Goal: Task Accomplishment & Management: Use online tool/utility

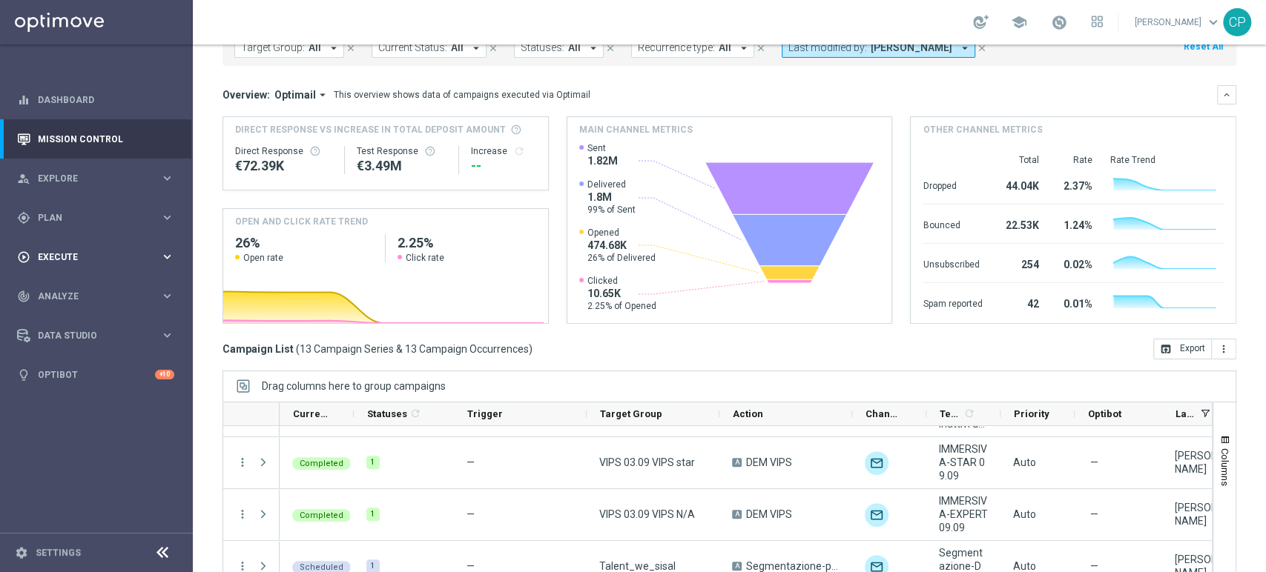
click at [98, 257] on span "Execute" at bounding box center [99, 257] width 122 height 9
click at [107, 219] on span "Plan" at bounding box center [99, 218] width 122 height 9
click at [60, 293] on span "Templates" at bounding box center [92, 292] width 106 height 9
click at [61, 311] on link "Optimail" at bounding box center [100, 315] width 108 height 12
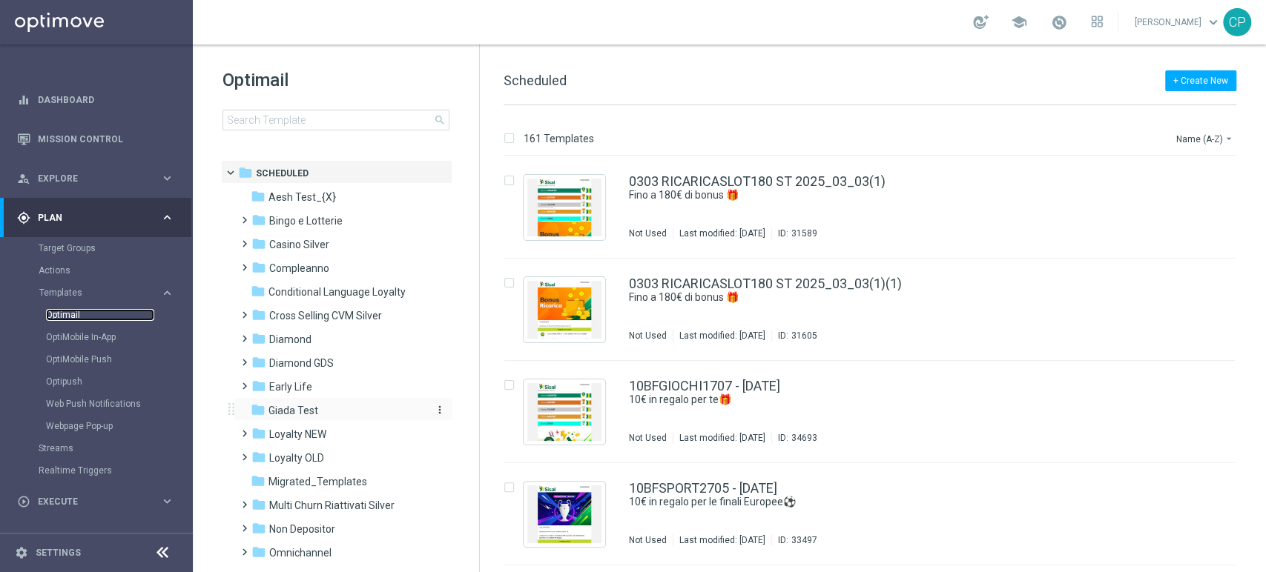
scroll to position [99, 0]
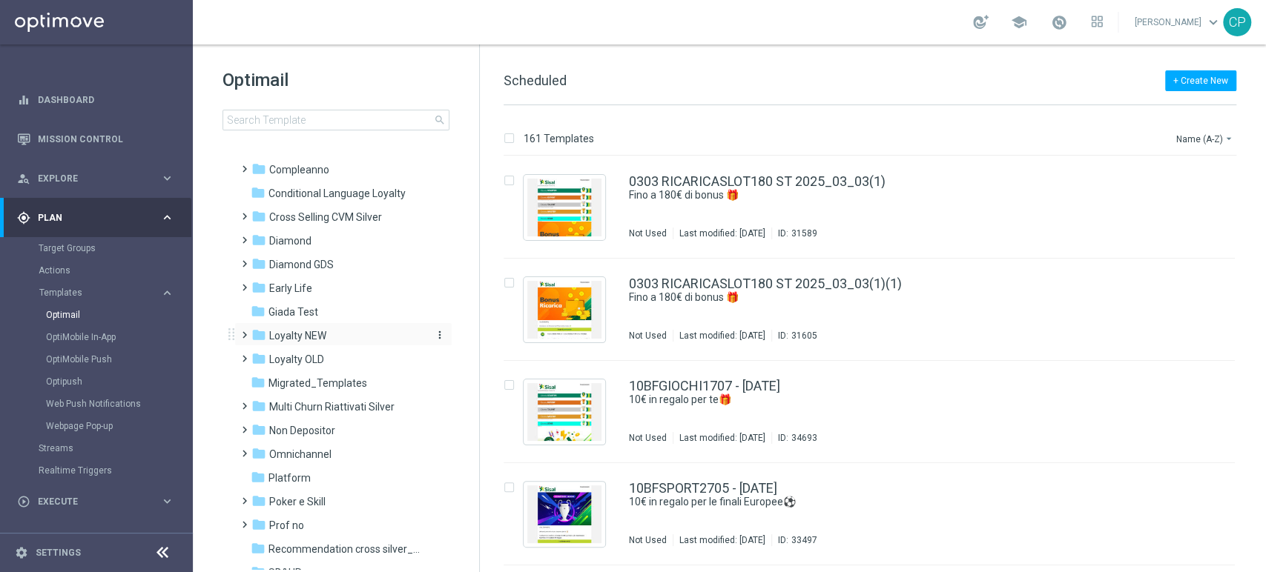
click at [328, 336] on div "folder Loyalty NEW" at bounding box center [336, 336] width 171 height 17
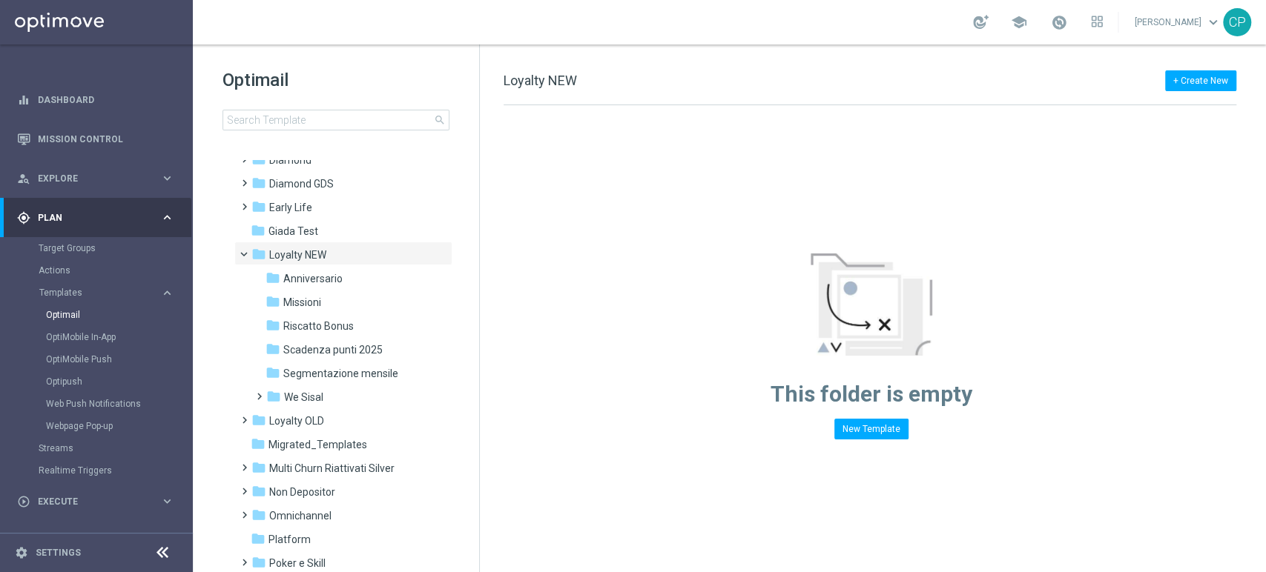
scroll to position [181, 0]
click at [315, 394] on span "We Sisal" at bounding box center [303, 395] width 39 height 13
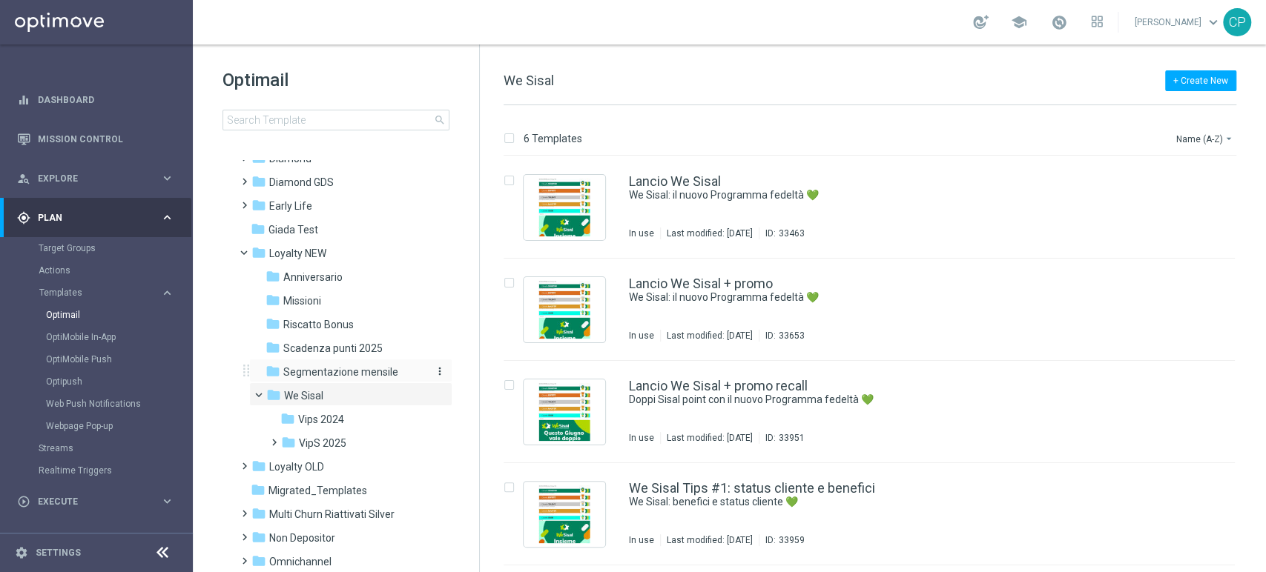
click at [331, 371] on span "Segmentazione mensile" at bounding box center [340, 372] width 115 height 13
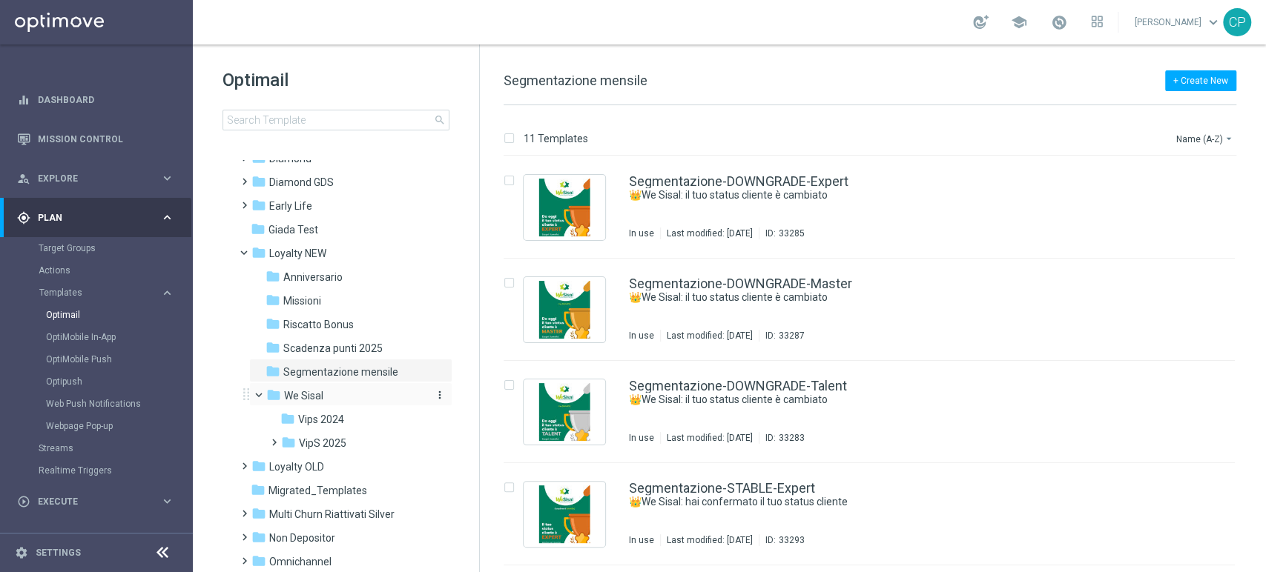
click at [315, 395] on span "We Sisal" at bounding box center [303, 395] width 39 height 13
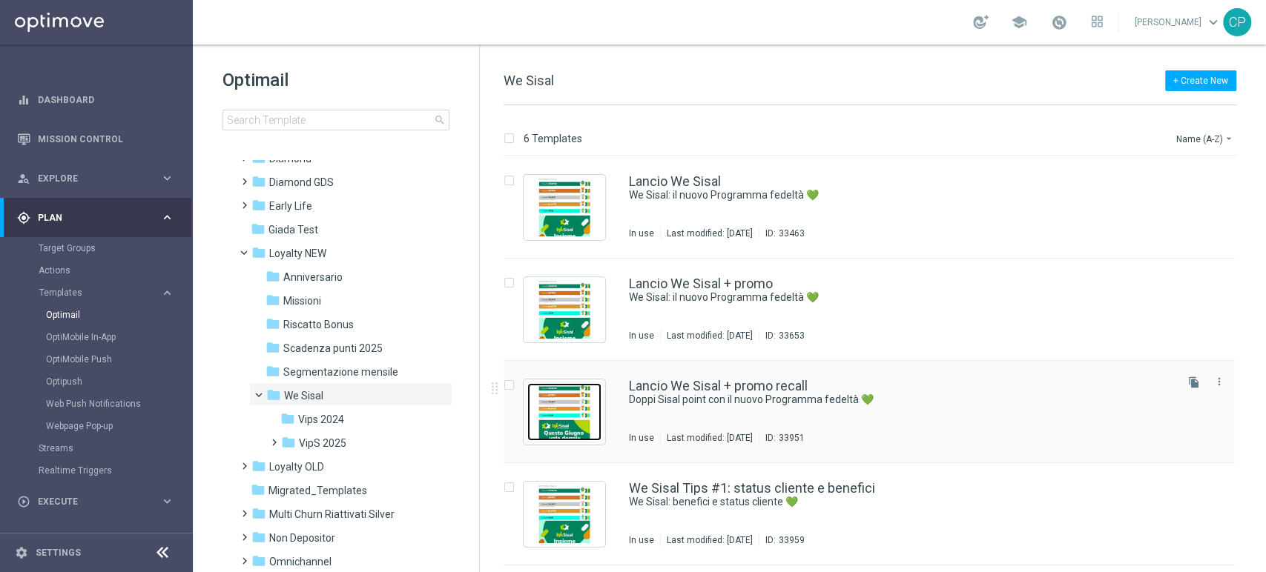
click at [573, 413] on img "Press SPACE to select this row." at bounding box center [564, 412] width 74 height 58
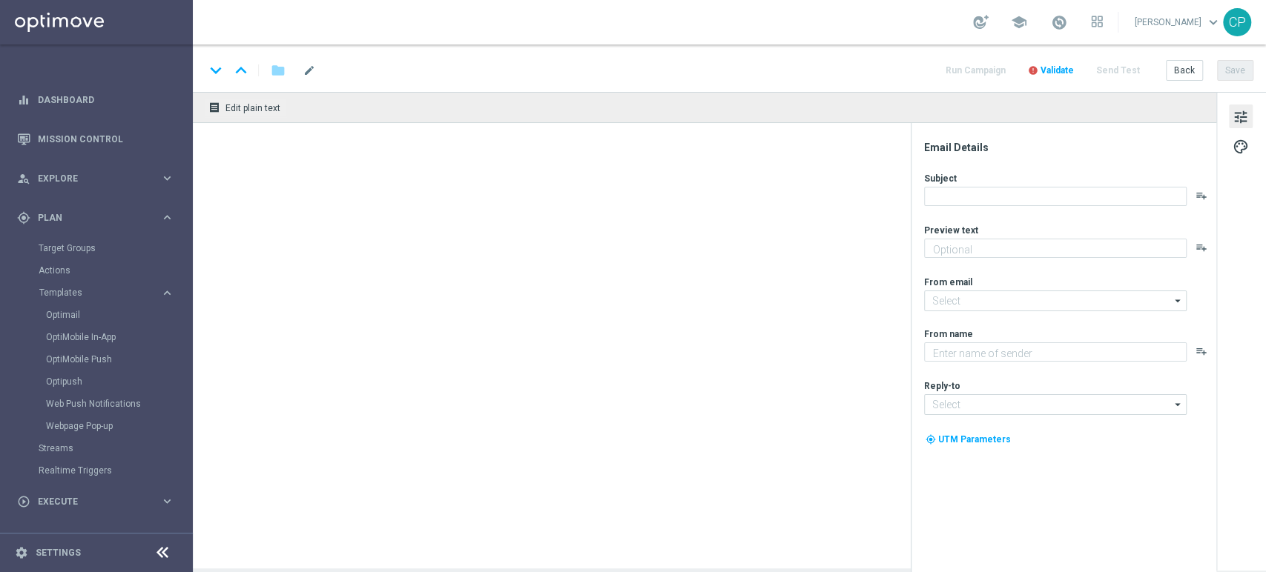
type textarea "Scopri le novità"
type input "[EMAIL_ADDRESS][DOMAIN_NAME]"
type textarea "Sisal"
type input "[EMAIL_ADDRESS][DOMAIN_NAME]"
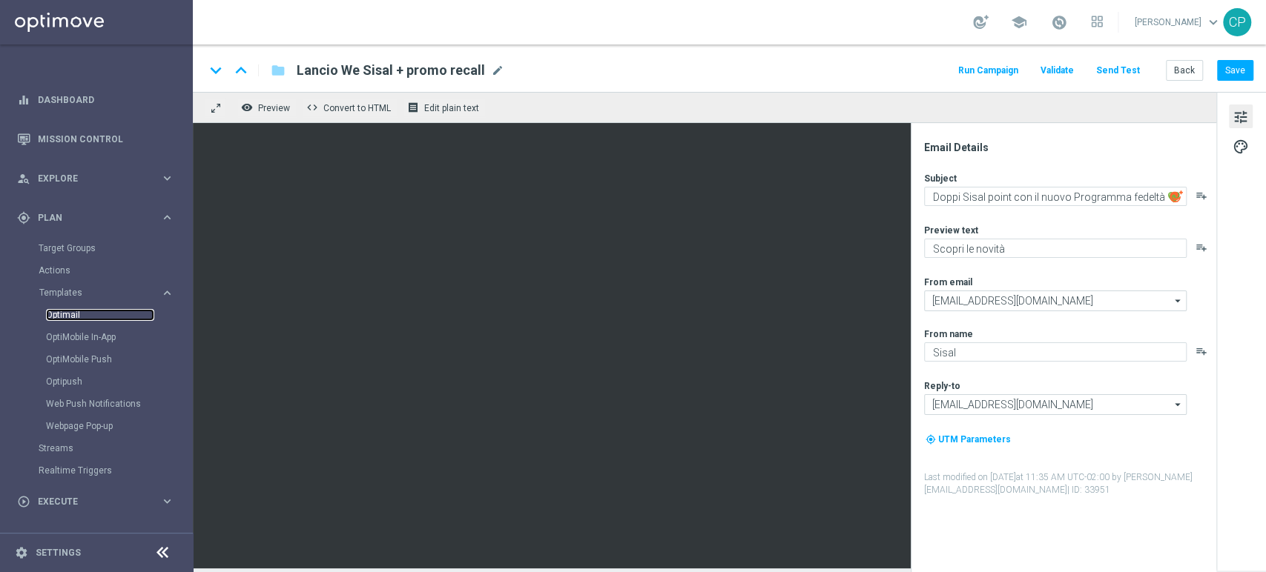
click at [65, 314] on link "Optimail" at bounding box center [100, 315] width 108 height 12
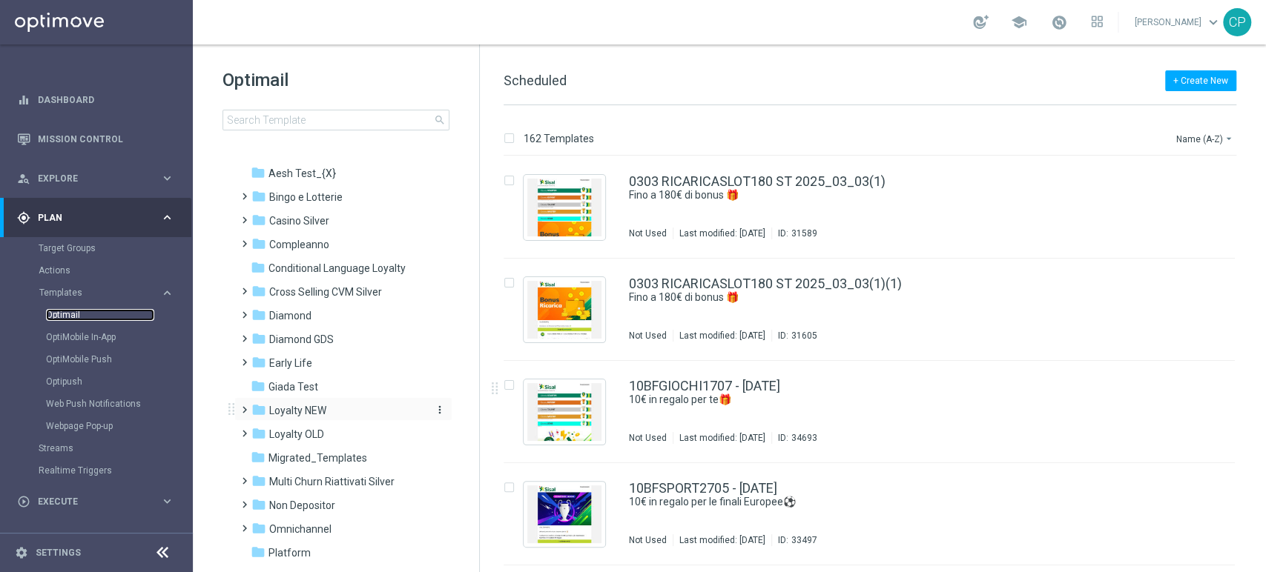
scroll to position [24, 0]
click at [320, 410] on span "Loyalty NEW" at bounding box center [297, 409] width 57 height 13
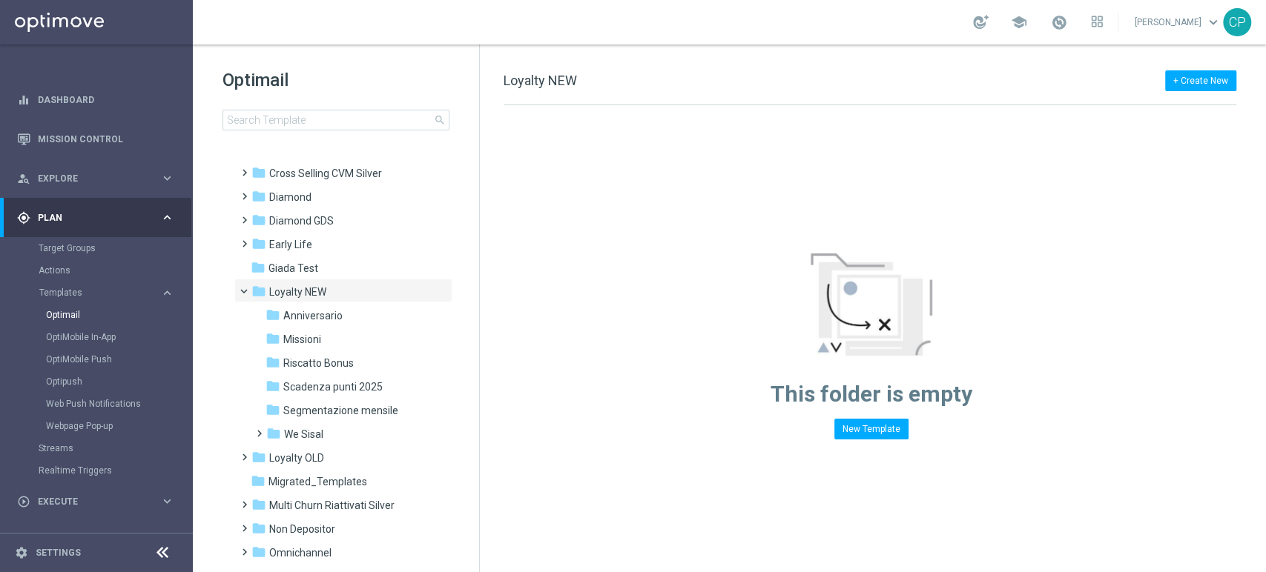
scroll to position [143, 0]
click at [303, 429] on span "We Sisal" at bounding box center [303, 433] width 39 height 13
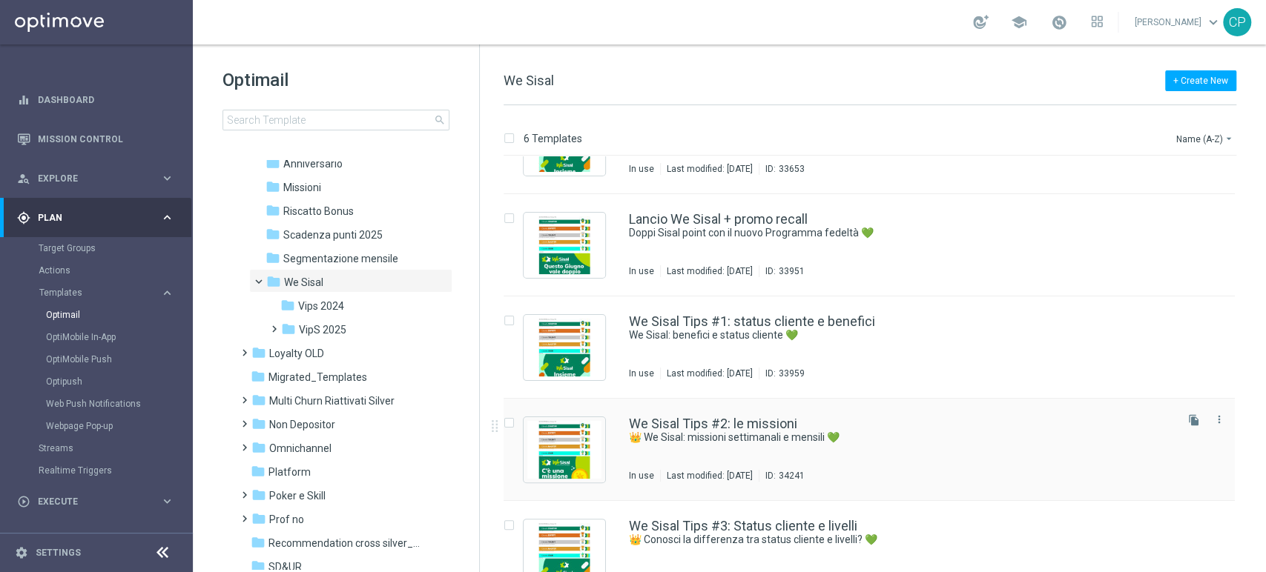
scroll to position [198, 0]
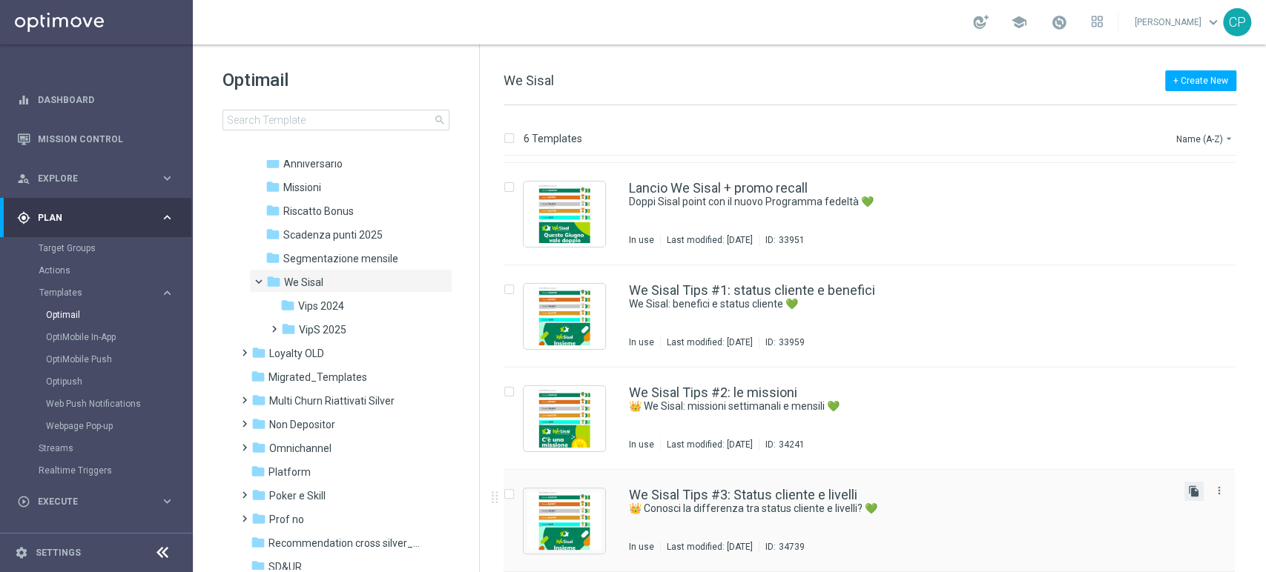
click at [1191, 487] on icon "file_copy" at bounding box center [1194, 492] width 12 height 12
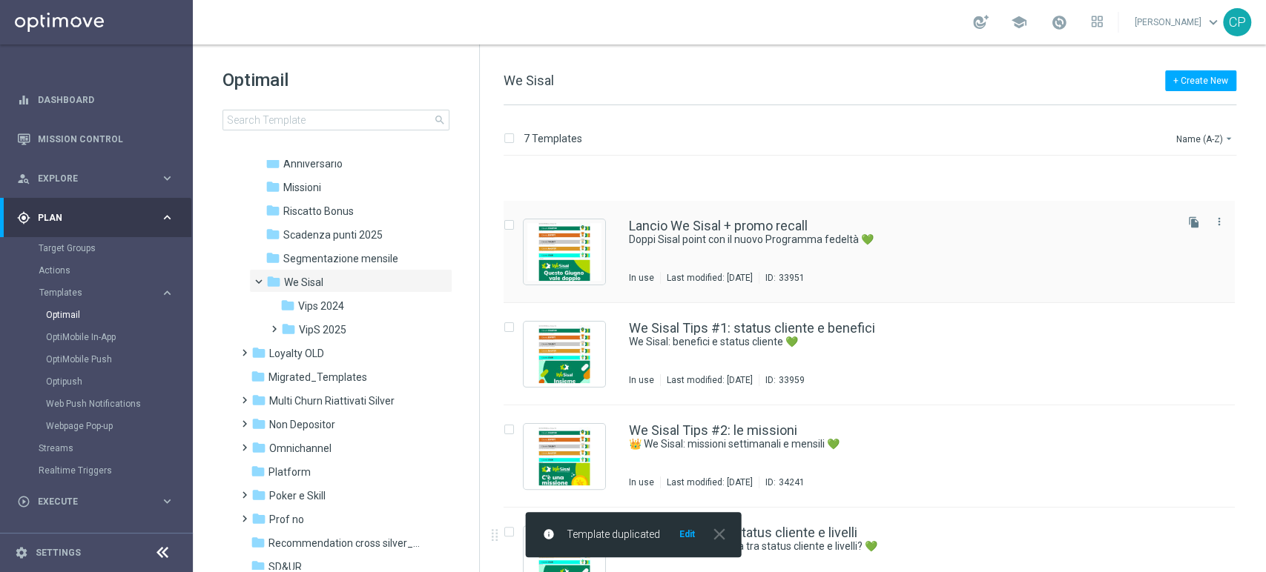
scroll to position [300, 0]
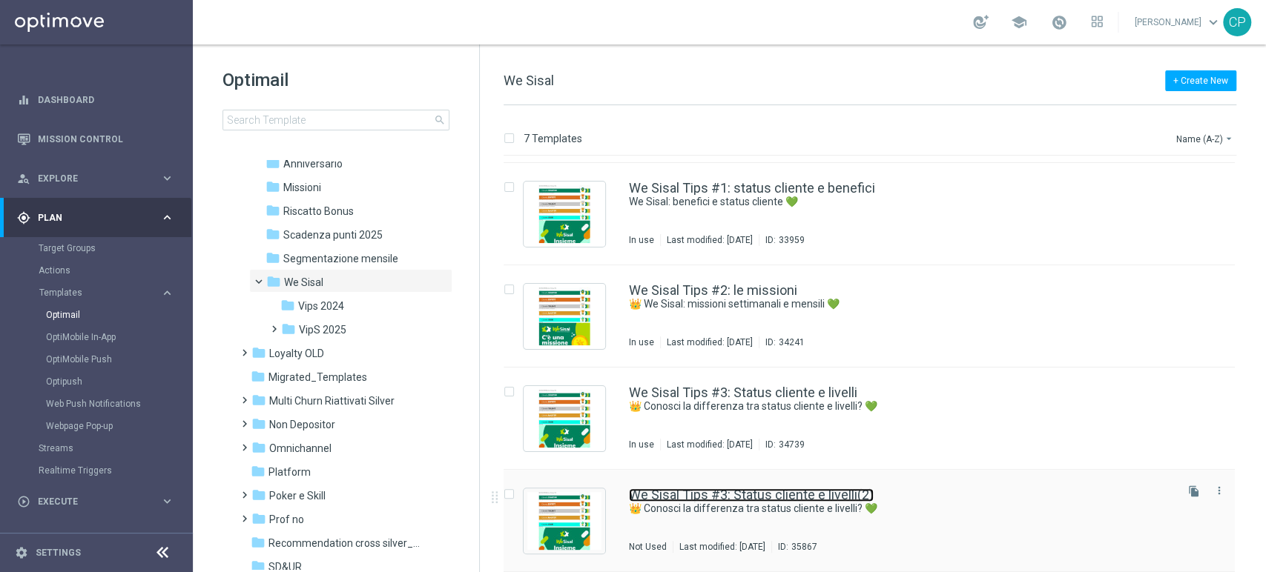
click at [738, 496] on link "We Sisal Tips #3: Status cliente e livelli(2)" at bounding box center [751, 495] width 245 height 13
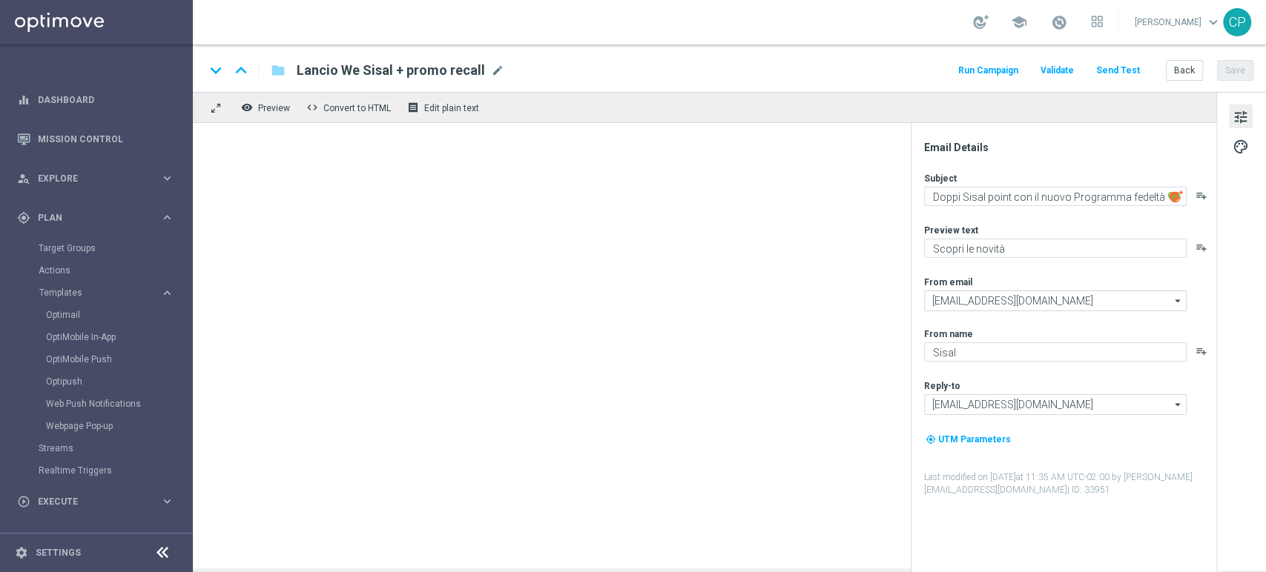
type input "We Sisal Tips #3: Status cliente e livelli(2)"
type textarea "👑 Conosci la differenza tra status cliente e livelli? 💚"
type textarea "Scopri come ottenere il massimo da We Sisal"
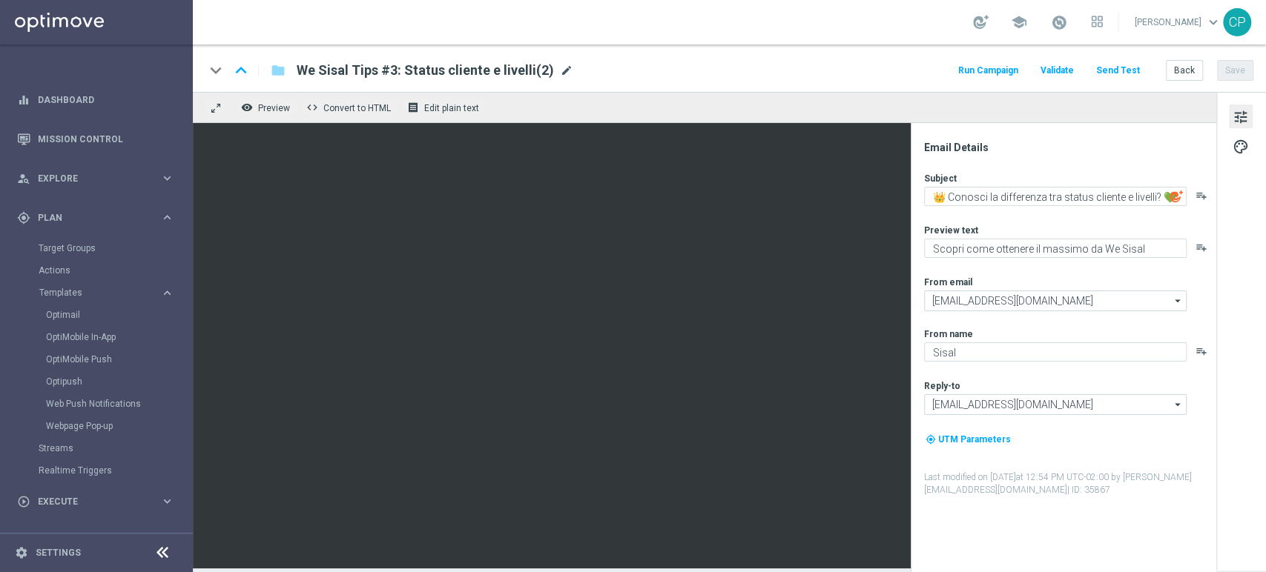
click at [560, 70] on span "mode_edit" at bounding box center [566, 70] width 13 height 13
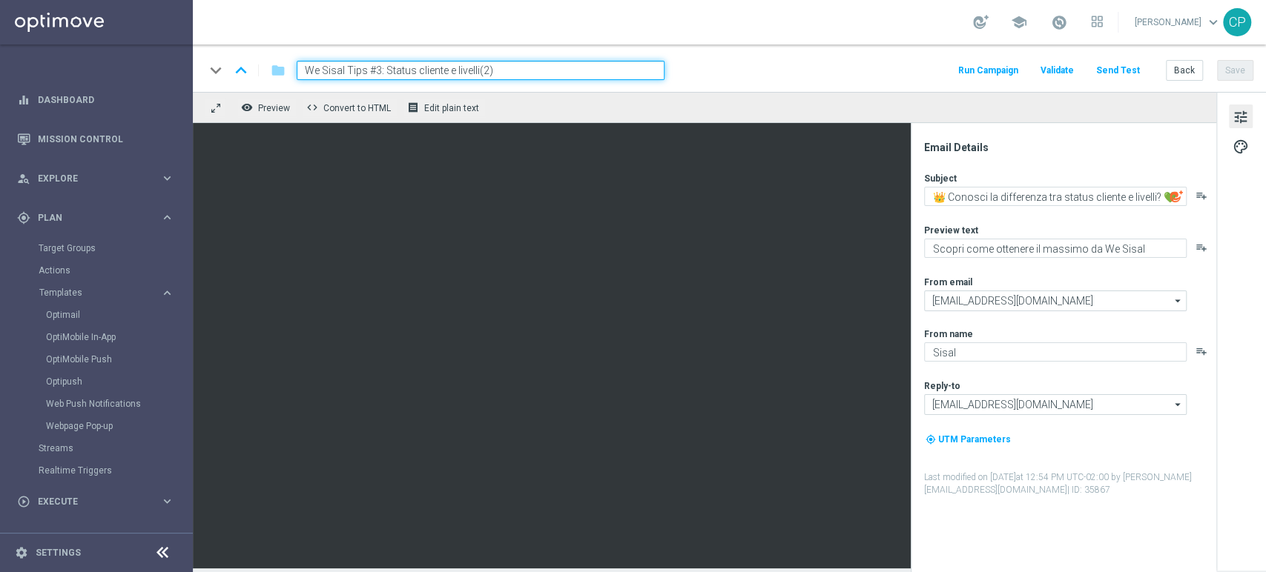
click at [378, 68] on input "We Sisal Tips #3: Status cliente e livelli(2)" at bounding box center [481, 70] width 368 height 19
drag, startPoint x: 383, startPoint y: 67, endPoint x: 503, endPoint y: 64, distance: 120.1
click at [503, 64] on input "We Sisal Tips #4: Status cliente e livelli(2)" at bounding box center [481, 70] width 368 height 19
type input "We Sisal Tips #4: status point e [GEOGRAPHIC_DATA]"
click at [754, 64] on div "keyboard_arrow_down keyboard_arrow_up folder We Sisal Tips #4: status point e […" at bounding box center [729, 70] width 1048 height 19
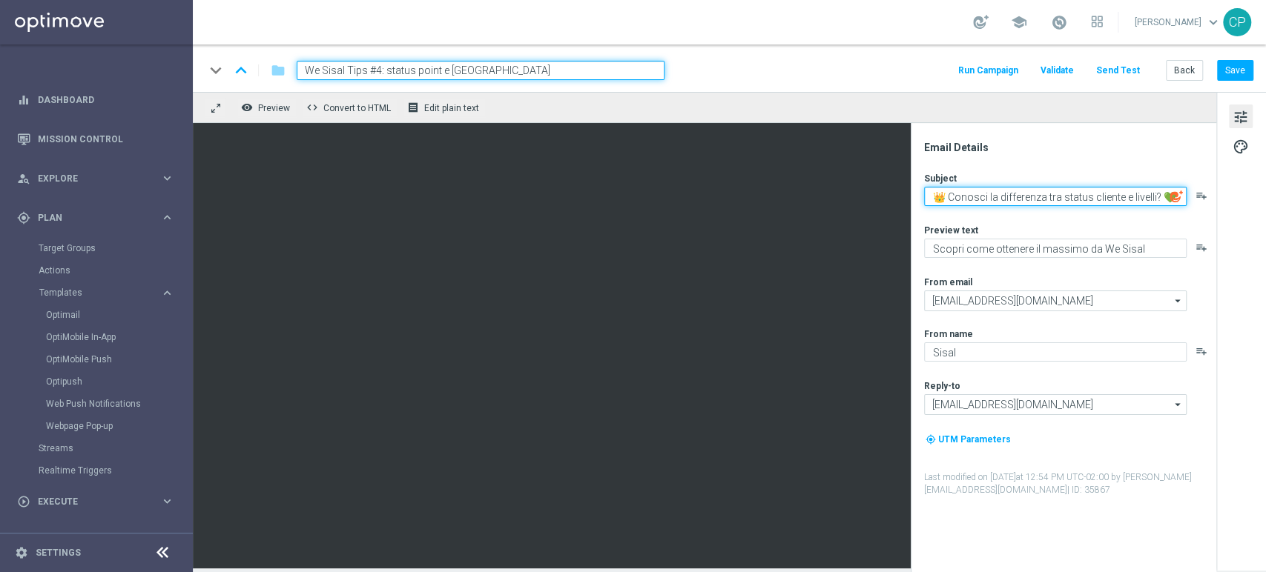
drag, startPoint x: 1061, startPoint y: 198, endPoint x: 1153, endPoint y: 199, distance: 91.9
click at [1153, 199] on textarea "👑 Conosci la differenza tra status cliente e livelli? 💚" at bounding box center [1055, 196] width 262 height 19
type textarea "👑 Conosci la differenza tra status point e [GEOGRAPHIC_DATA]? 💚"
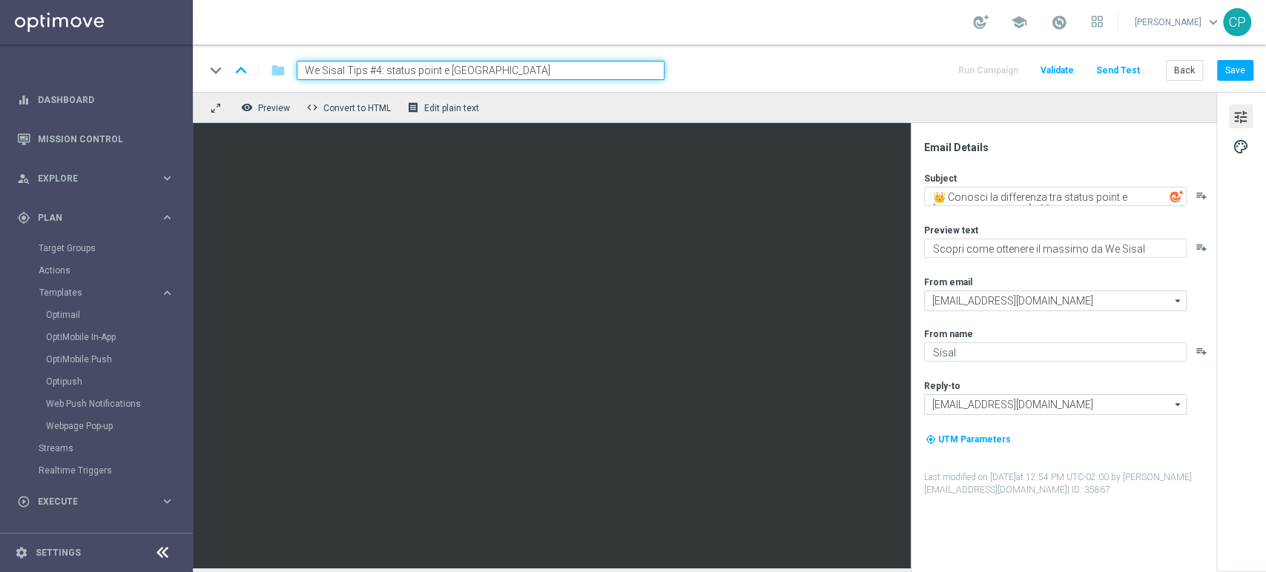
click at [1156, 214] on div "Subject 👑 Conosci la differenza tra status point e [GEOGRAPHIC_DATA]? 💚 playlis…" at bounding box center [1069, 334] width 291 height 325
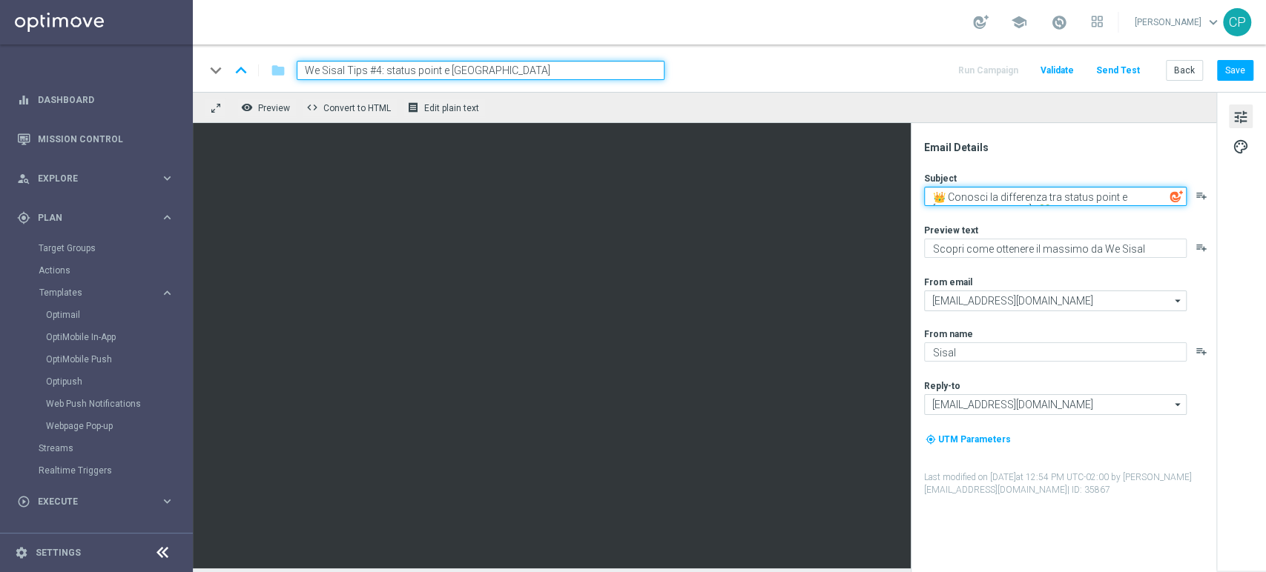
click at [1155, 199] on textarea "👑 Conosci la differenza tra status point e [GEOGRAPHIC_DATA]? 💚" at bounding box center [1055, 196] width 262 height 19
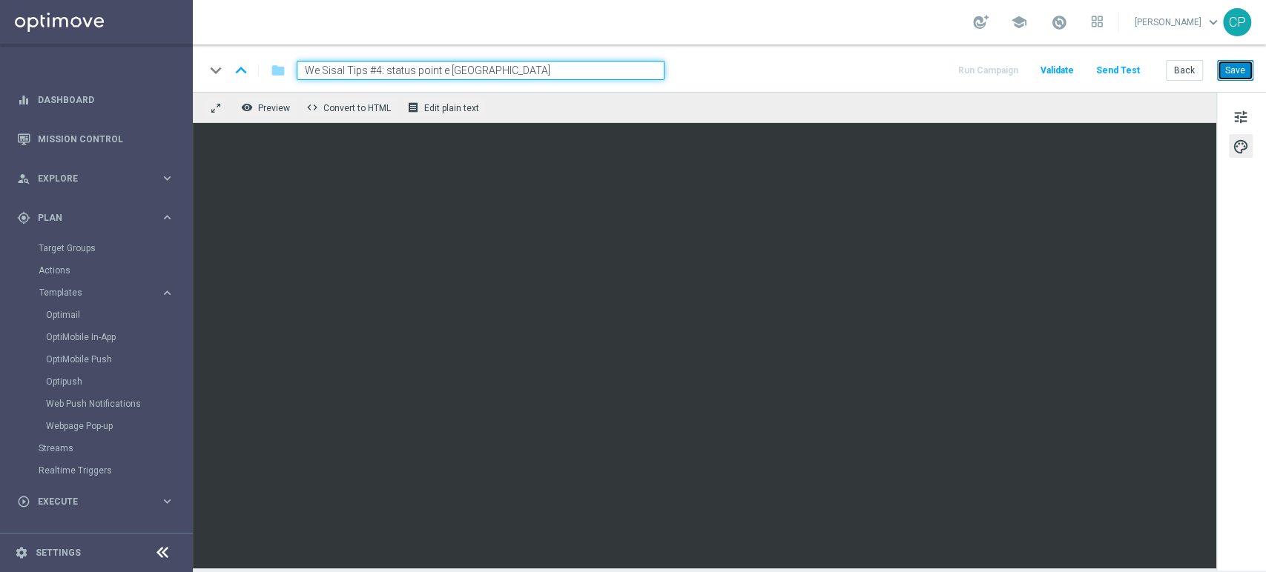
click at [1237, 73] on button "Save" at bounding box center [1235, 70] width 36 height 21
click at [1237, 68] on button "Save" at bounding box center [1235, 70] width 36 height 21
click at [1234, 73] on button "Save" at bounding box center [1235, 70] width 36 height 21
